Goal: Find specific page/section: Find specific page/section

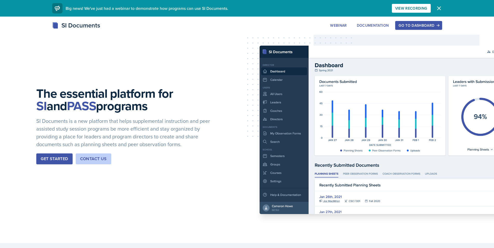
click at [406, 29] on button "Go to Dashboard" at bounding box center [418, 25] width 47 height 9
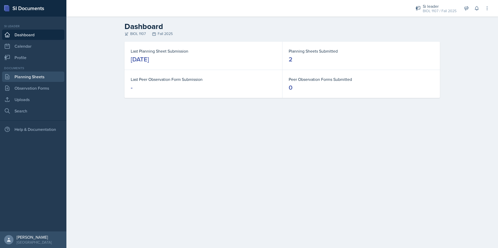
click at [46, 73] on link "Planning Sheets" at bounding box center [33, 77] width 62 height 10
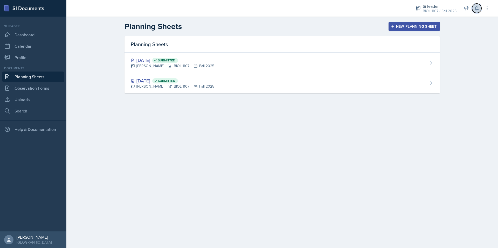
click at [477, 9] on icon at bounding box center [476, 8] width 3 height 4
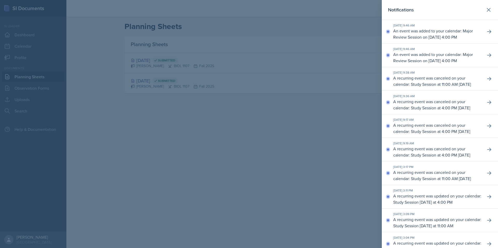
click at [477, 9] on div "Notifications" at bounding box center [440, 9] width 104 height 7
click at [486, 9] on icon at bounding box center [488, 10] width 6 height 6
